Goal: Task Accomplishment & Management: Use online tool/utility

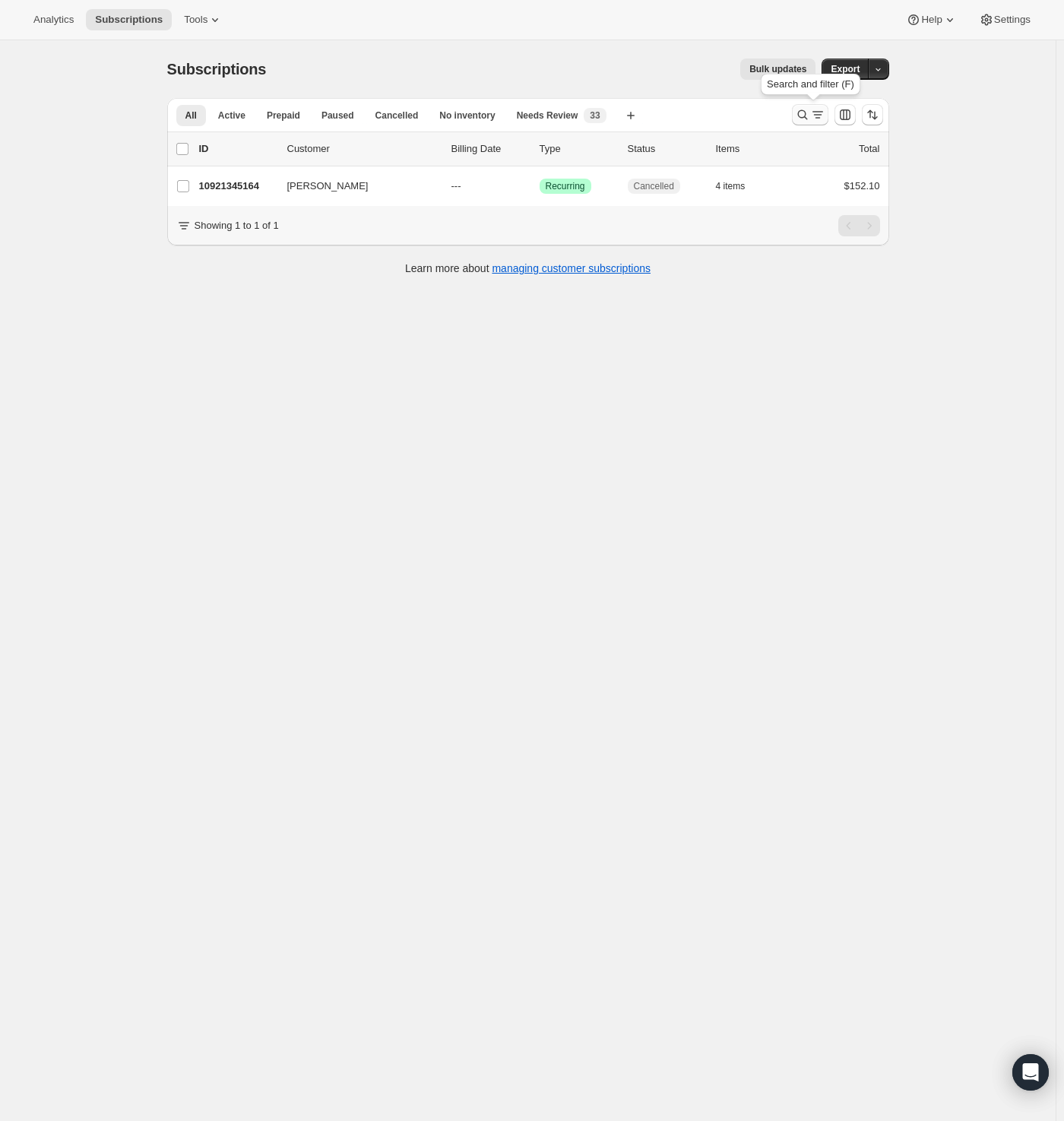
click at [797, 114] on button "Search and filter results" at bounding box center [810, 115] width 36 height 21
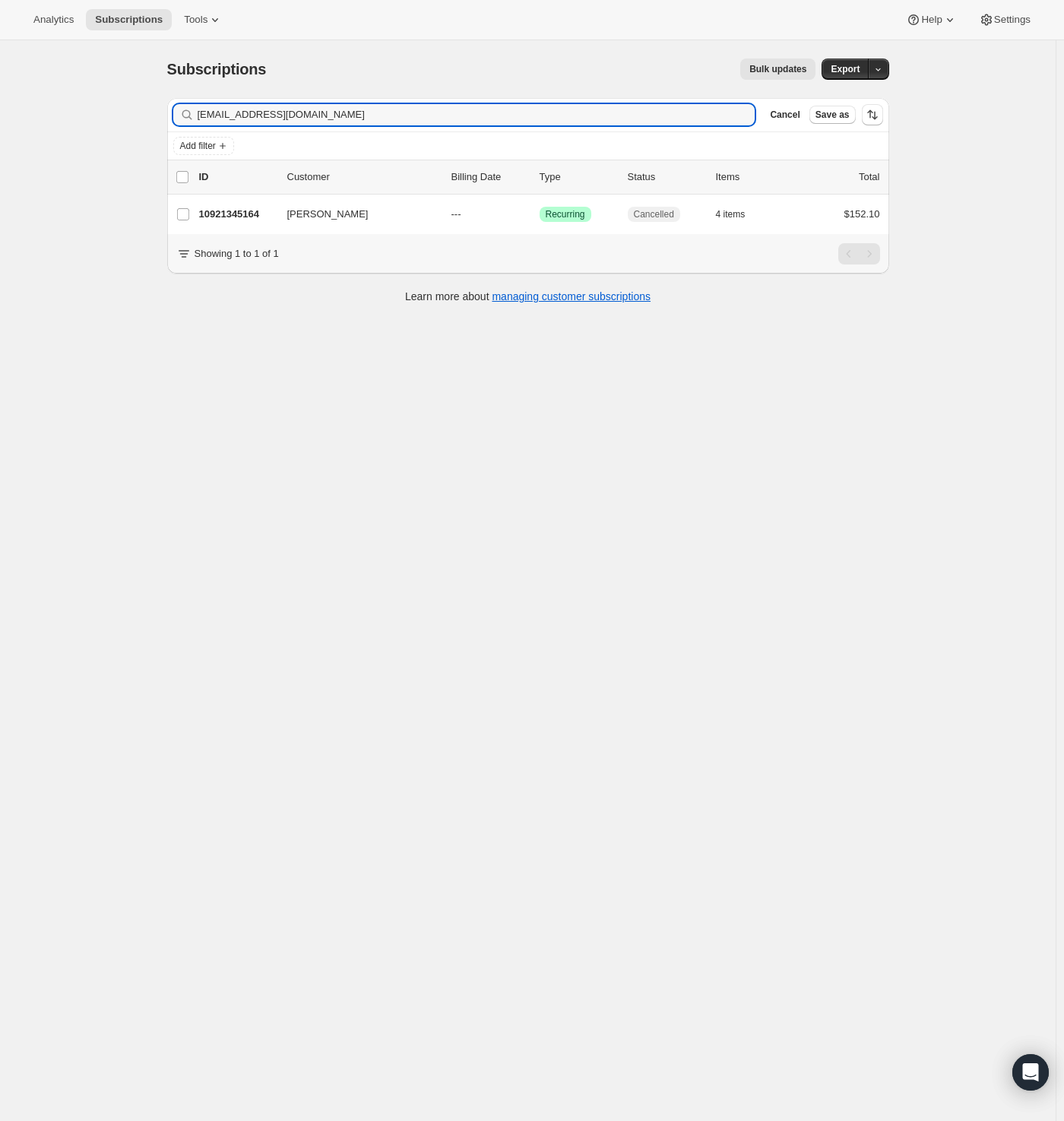
drag, startPoint x: 367, startPoint y: 113, endPoint x: 44, endPoint y: 109, distance: 323.0
click at [78, 109] on div "Subscriptions. This page is ready Subscriptions Bulk updates More actions Bulk …" at bounding box center [527, 600] width 1056 height 1121
type input "v"
click at [236, 115] on input "v" at bounding box center [477, 115] width 558 height 21
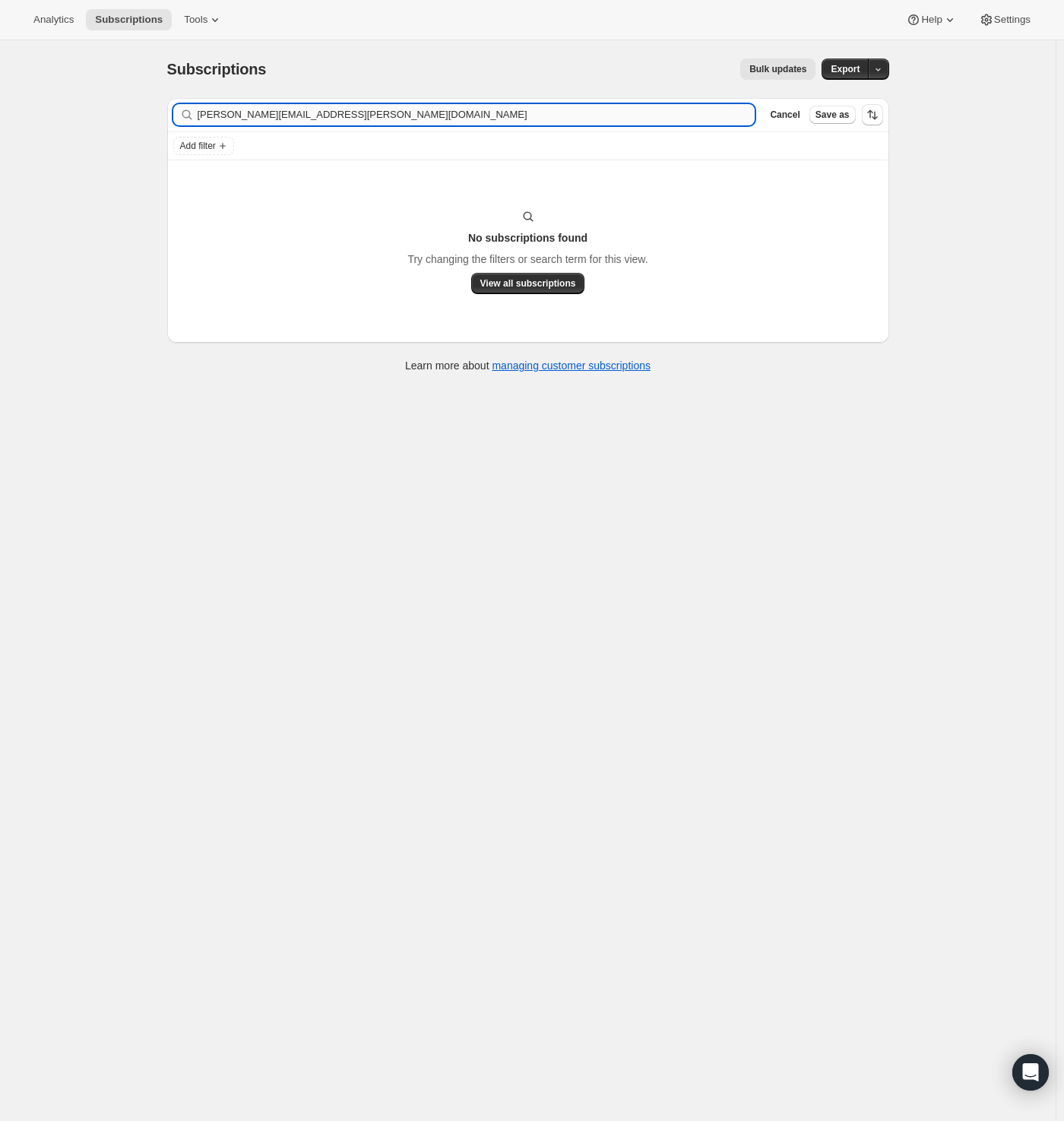
click at [359, 119] on input "[PERSON_NAME][EMAIL_ADDRESS][PERSON_NAME][DOMAIN_NAME]" at bounding box center [477, 115] width 558 height 21
drag, startPoint x: 359, startPoint y: 119, endPoint x: 82, endPoint y: 132, distance: 277.3
click at [82, 132] on div "Subscriptions. This page is ready Subscriptions Bulk updates More actions Bulk …" at bounding box center [527, 600] width 1056 height 1121
drag, startPoint x: 346, startPoint y: 113, endPoint x: -12, endPoint y: 120, distance: 358.1
click at [0, 120] on html "Analytics Subscriptions Tools Help Settings Skip to content Subscriptions. This…" at bounding box center [532, 560] width 1064 height 1121
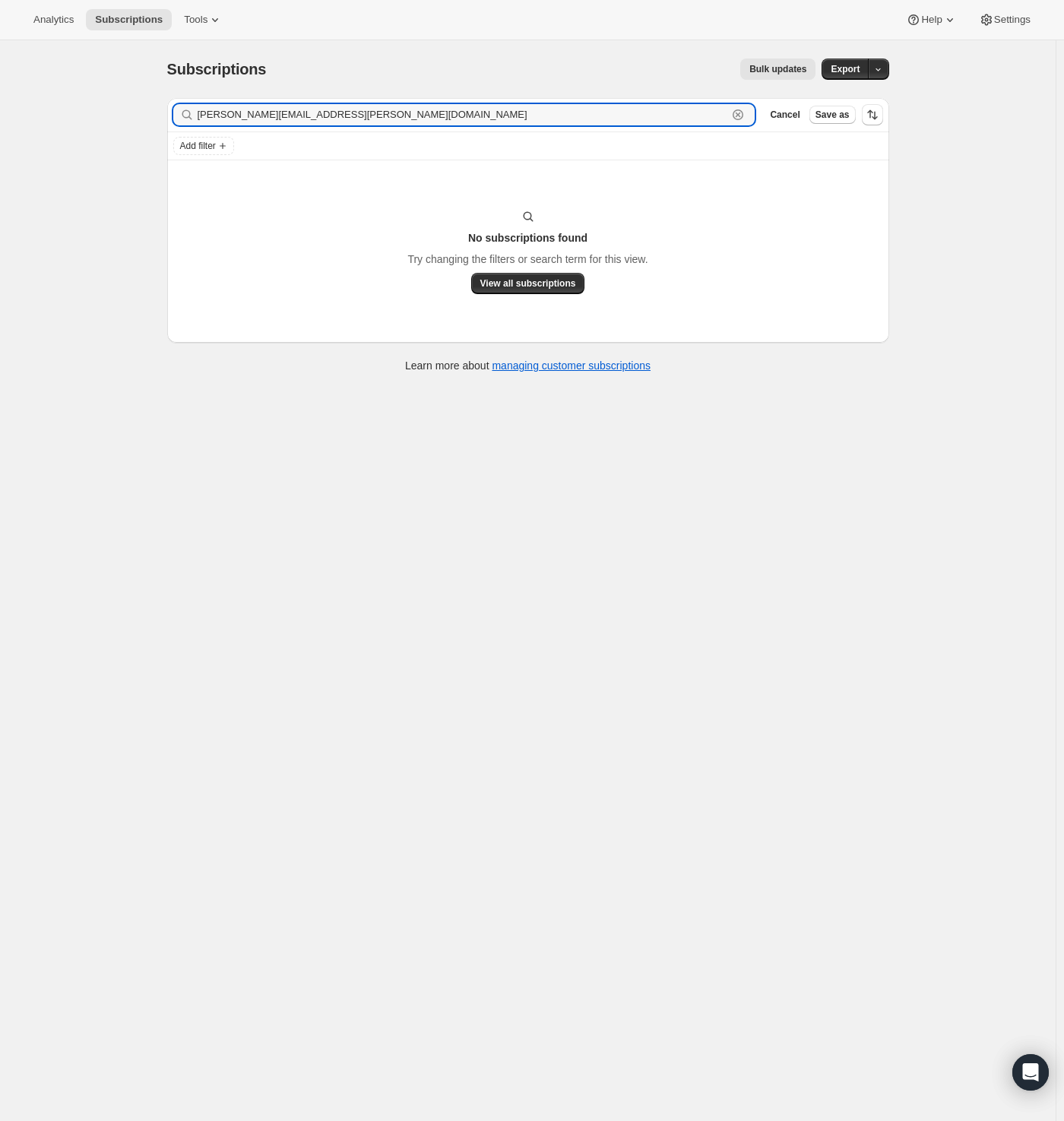
paste input "[PERSON_NAME]"
type input "[PERSON_NAME]"
